Goal: Task Accomplishment & Management: Complete application form

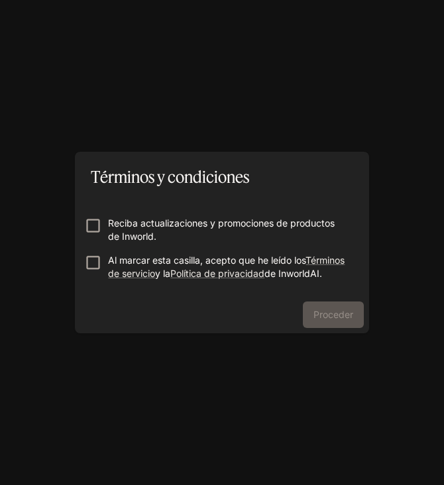
click at [203, 232] on p "Reciba actualizaciones y promociones de productos de Inworld." at bounding box center [227, 230] width 239 height 27
click at [111, 254] on p "Al marcar esta casilla, acepto que he leído los Términos de servicio y la Polít…" at bounding box center [227, 267] width 239 height 27
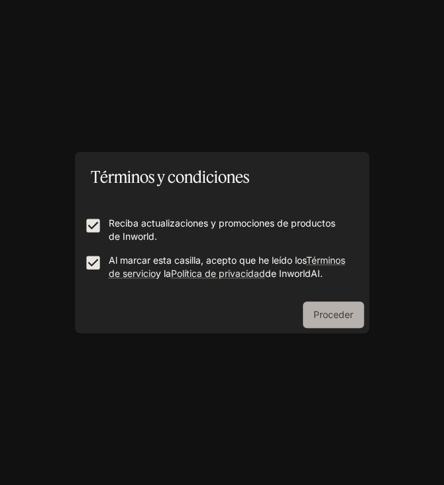
click at [337, 328] on button "Proceder" at bounding box center [333, 315] width 61 height 27
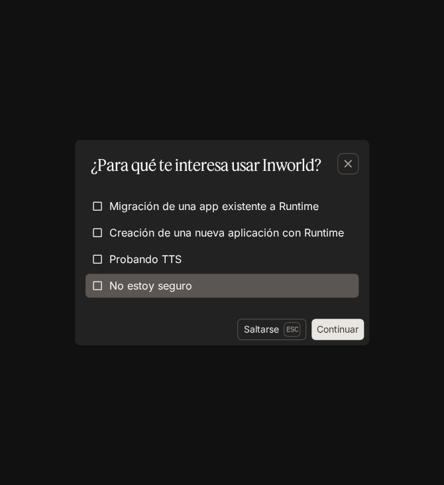
click at [193, 288] on label "No estoy seguro" at bounding box center [222, 286] width 273 height 24
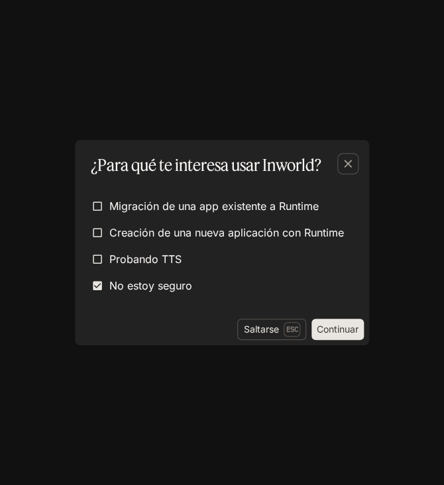
click at [323, 327] on button "Continuar" at bounding box center [338, 329] width 52 height 21
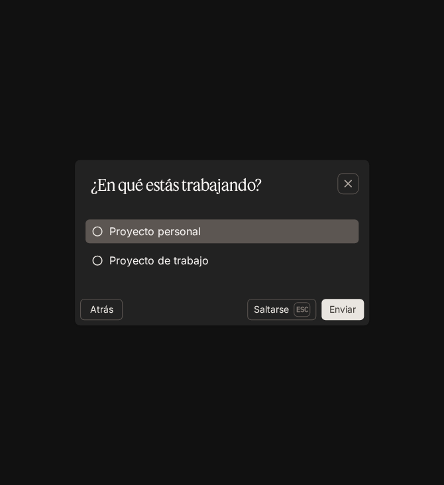
click at [225, 234] on label "Proyecto personal" at bounding box center [222, 231] width 273 height 24
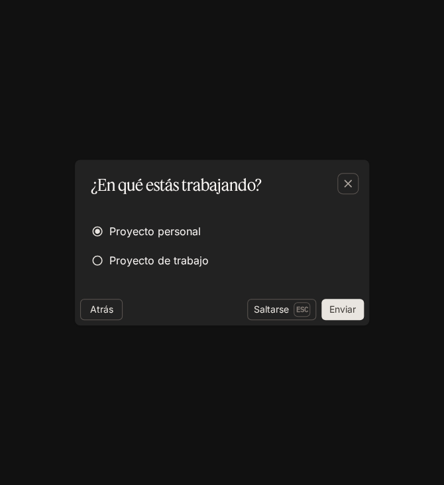
click at [337, 307] on button "Enviar" at bounding box center [342, 309] width 42 height 21
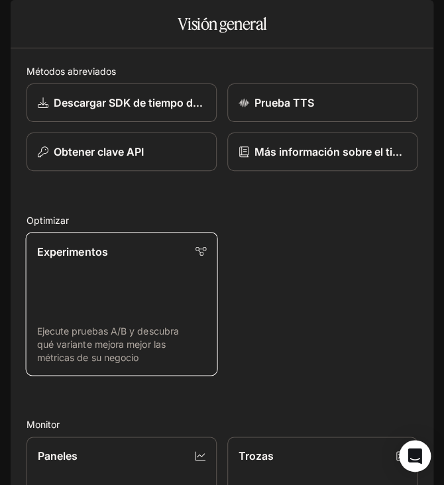
click at [164, 307] on link "Experimentos Ejecute pruebas A/B y descubra qué variante mejora mejor las métri…" at bounding box center [122, 304] width 192 height 144
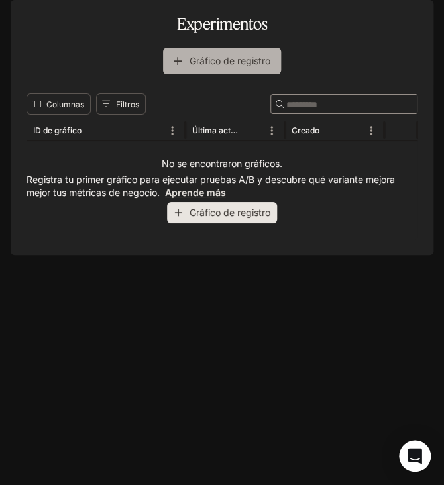
click at [200, 74] on button "Gráfico de registro" at bounding box center [222, 61] width 118 height 27
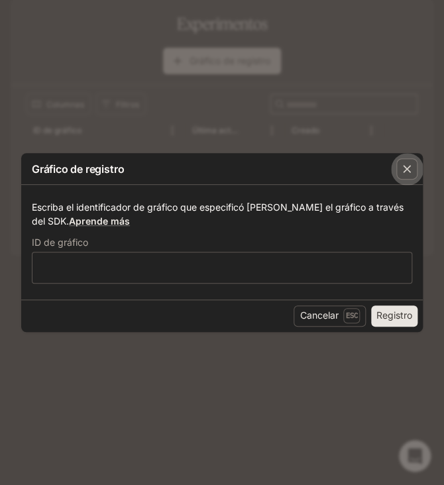
click at [407, 166] on icon "button" at bounding box center [406, 168] width 13 height 13
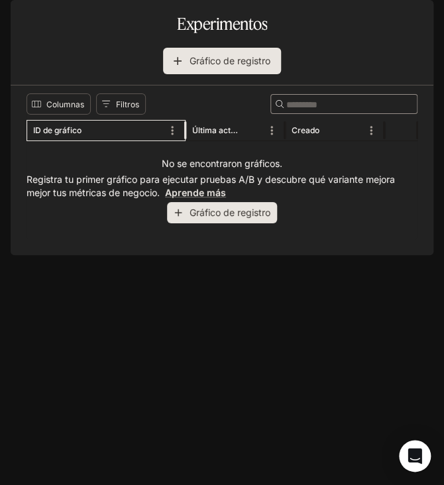
click at [42, 135] on div "ID de gráfico" at bounding box center [57, 130] width 48 height 10
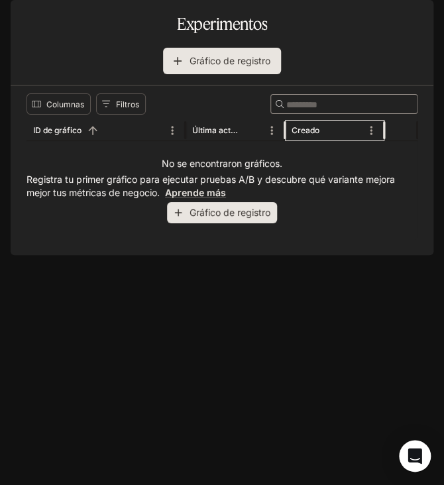
click at [310, 135] on div "Creado" at bounding box center [306, 130] width 28 height 10
click at [230, 141] on div "Última actualización" at bounding box center [227, 130] width 70 height 21
click at [404, 454] on div "Abra Intercom Messenger" at bounding box center [415, 456] width 35 height 35
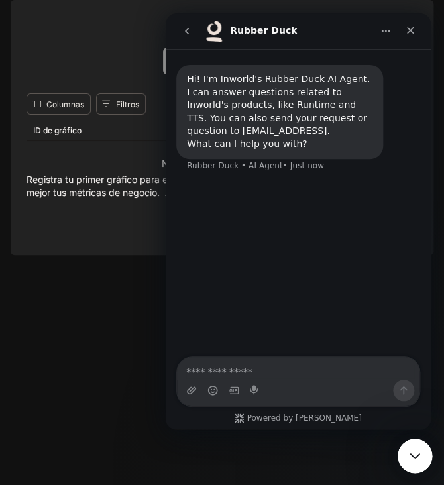
click at [424, 450] on div "Cerrar Intercom Messenger" at bounding box center [413, 454] width 32 height 32
